Goal: Transaction & Acquisition: Obtain resource

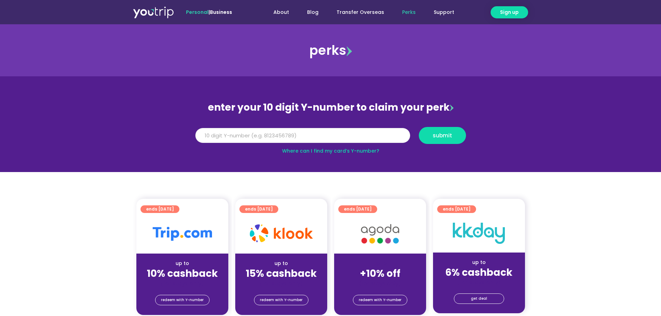
click at [241, 139] on input "Y Number" at bounding box center [302, 135] width 215 height 15
click at [360, 150] on link "Where can I find my card’s Y-number?" at bounding box center [330, 150] width 97 height 7
click at [215, 137] on input "Y Number" at bounding box center [302, 135] width 215 height 15
type input "8136940661"
click at [461, 137] on button "submit" at bounding box center [442, 135] width 47 height 17
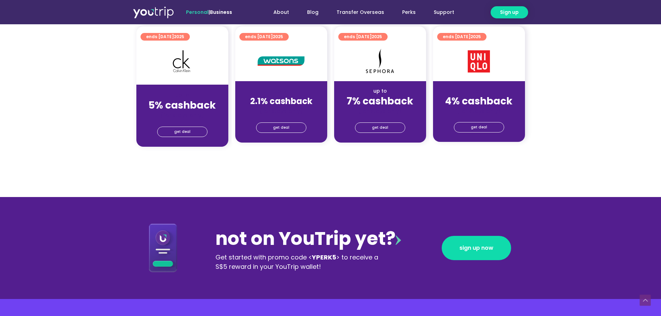
scroll to position [500, 0]
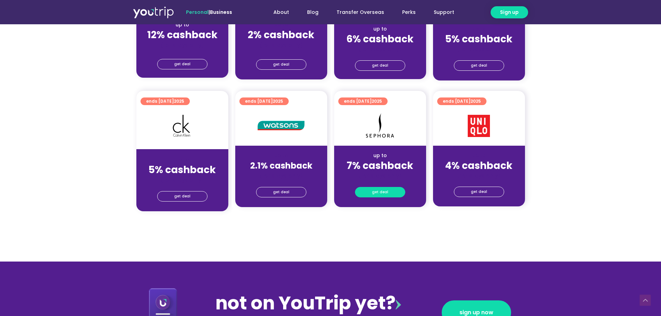
click at [384, 192] on span "get deal" at bounding box center [380, 192] width 16 height 10
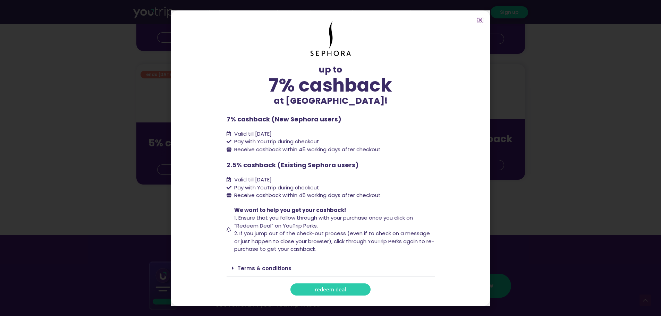
scroll to position [534, 0]
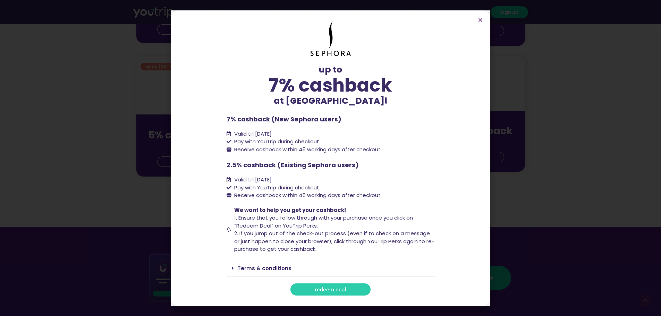
click at [333, 292] on span "redeem deal" at bounding box center [330, 289] width 32 height 5
click at [325, 290] on span "redeem deal" at bounding box center [330, 289] width 32 height 5
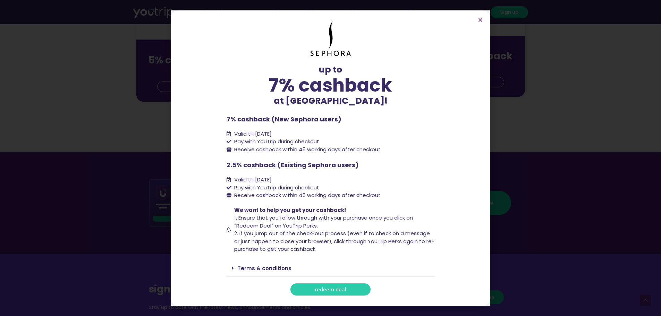
scroll to position [673, 0]
